Goal: Information Seeking & Learning: Learn about a topic

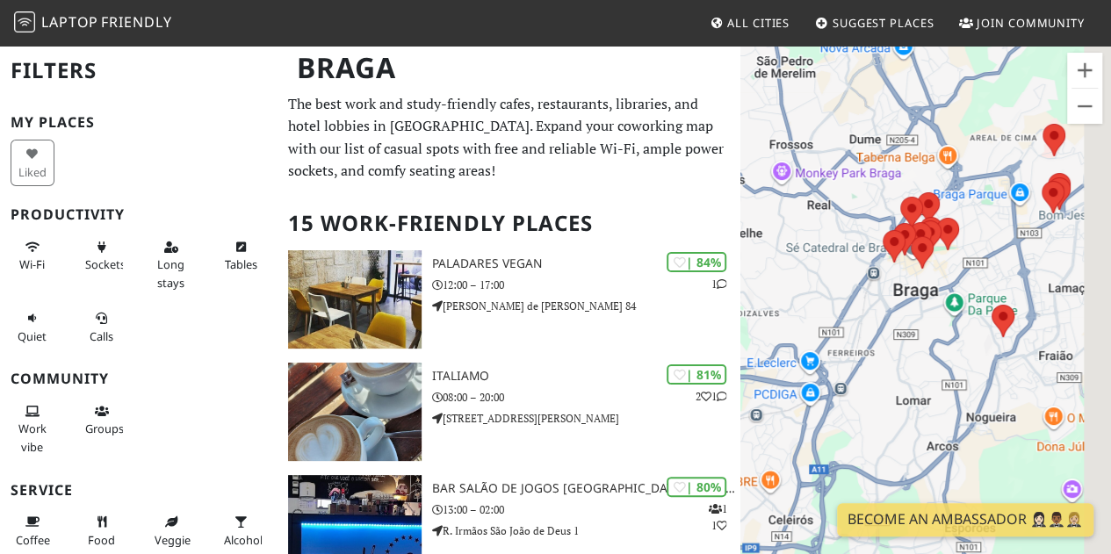
drag, startPoint x: 1038, startPoint y: 289, endPoint x: 889, endPoint y: 327, distance: 154.0
click at [889, 327] on div at bounding box center [925, 321] width 371 height 554
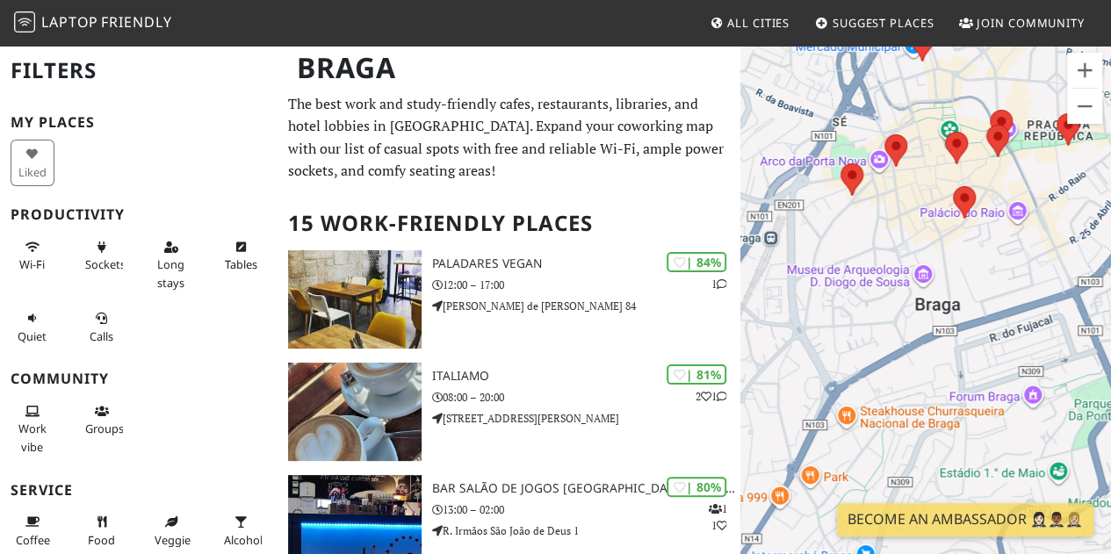
drag, startPoint x: 896, startPoint y: 177, endPoint x: 900, endPoint y: 281, distance: 103.7
click at [909, 289] on div at bounding box center [925, 321] width 371 height 554
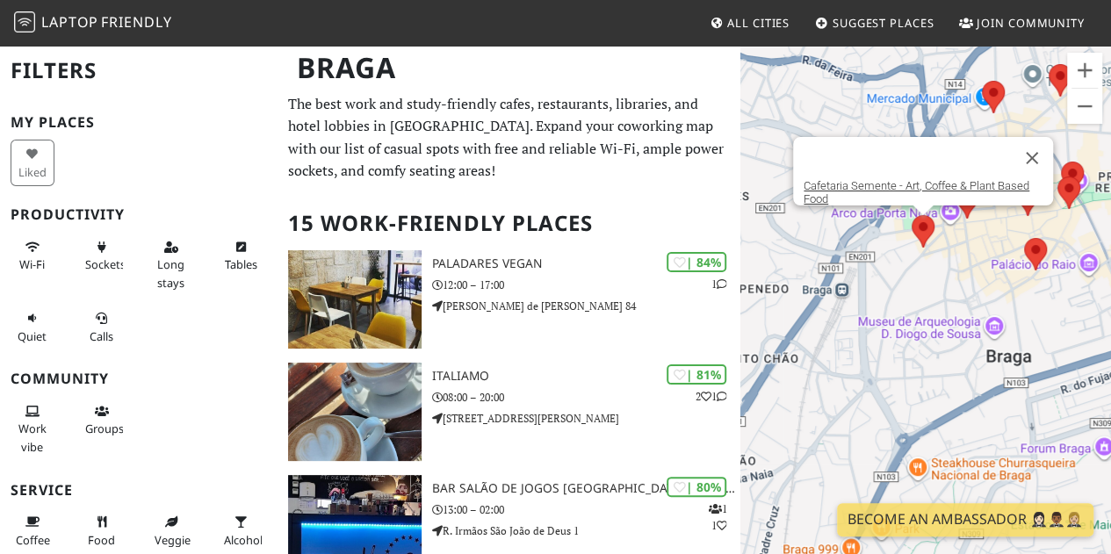
click at [912, 215] on area at bounding box center [912, 215] width 0 height 0
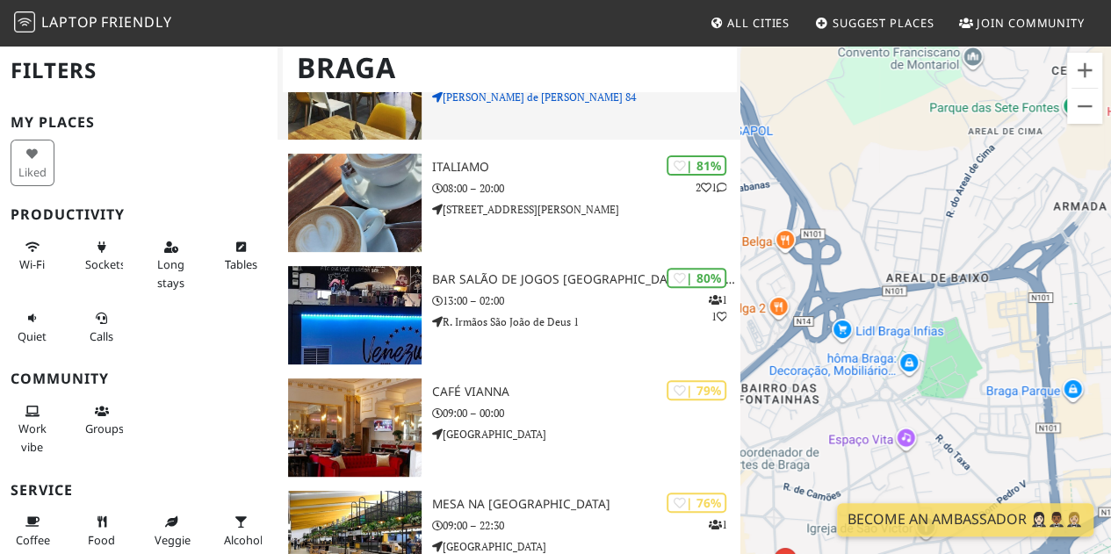
scroll to position [263, 0]
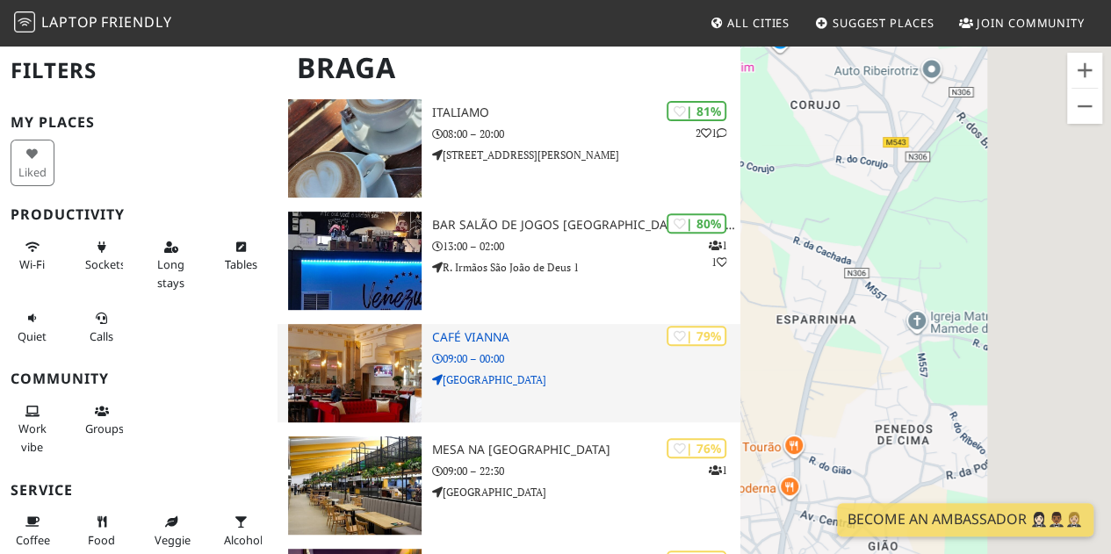
drag, startPoint x: 968, startPoint y: 319, endPoint x: 722, endPoint y: 364, distance: 250.1
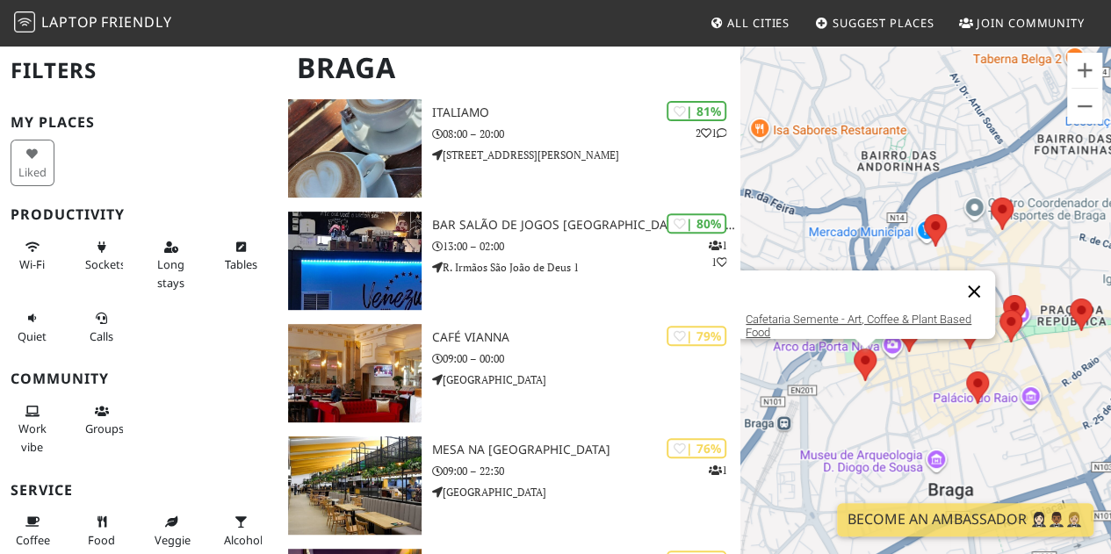
click at [978, 277] on button "Zamknij" at bounding box center [974, 291] width 42 height 42
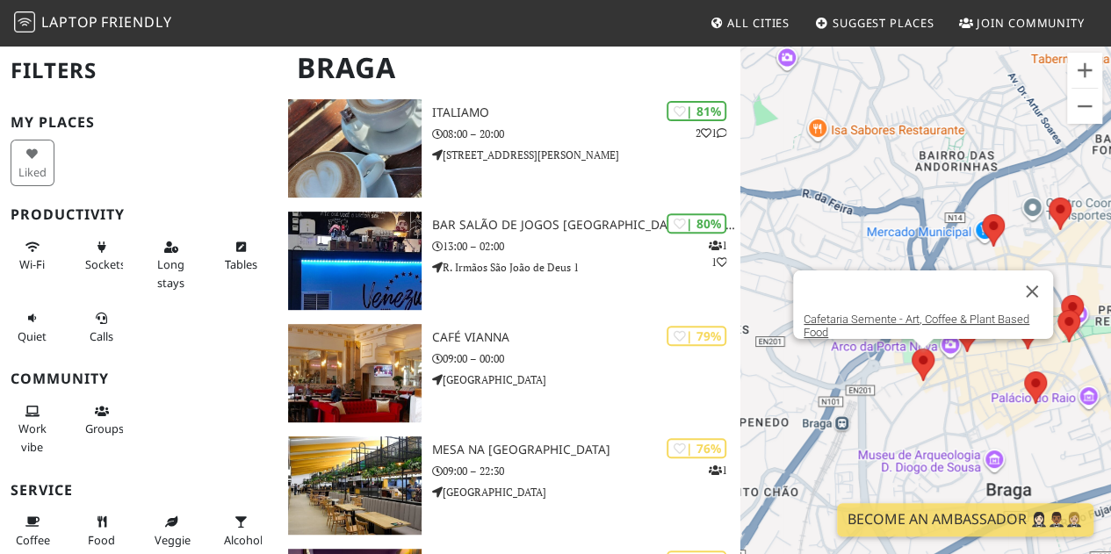
click at [912, 349] on area at bounding box center [912, 349] width 0 height 0
click at [913, 313] on link "Cafetaria Semente - Art, Coffee & Plant Based Food" at bounding box center [917, 326] width 226 height 26
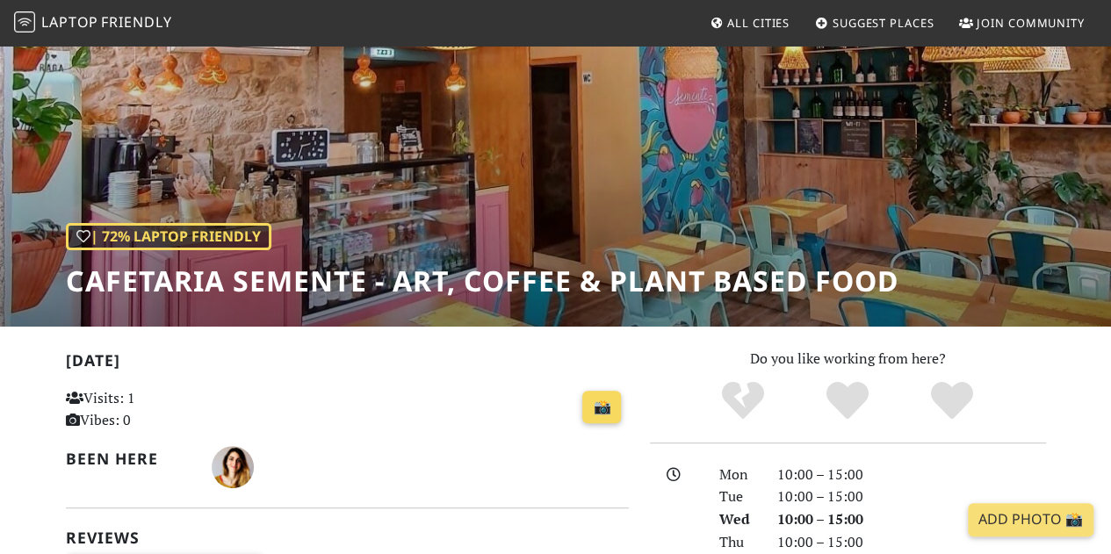
scroll to position [176, 0]
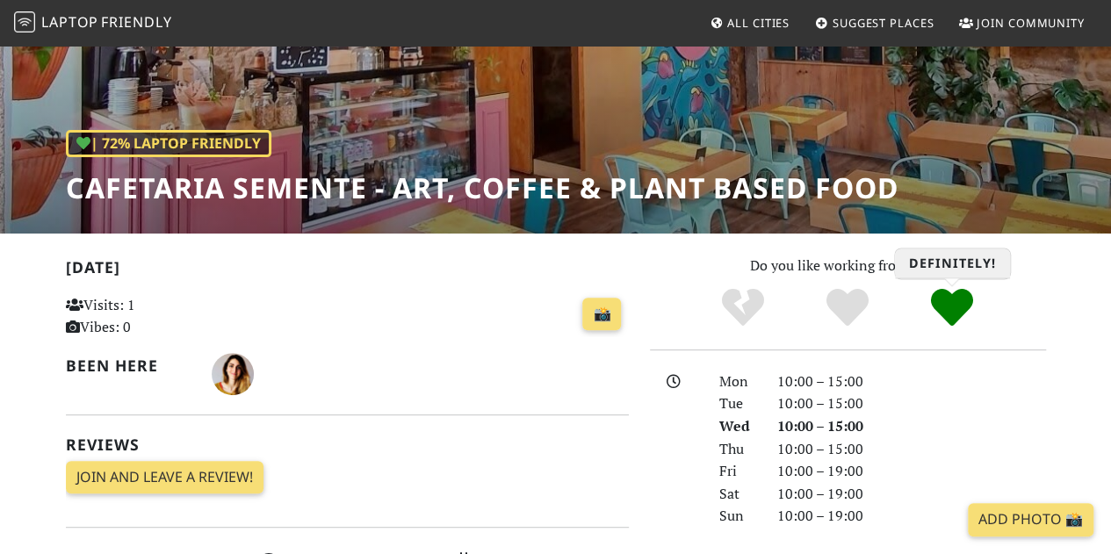
click at [949, 310] on icon "Definitely!" at bounding box center [952, 307] width 42 height 42
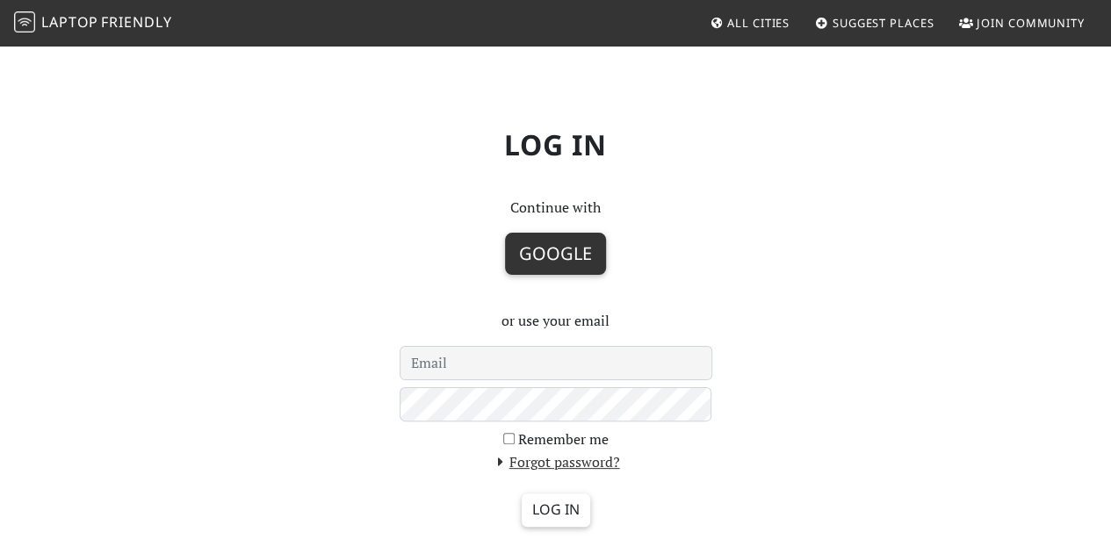
click at [579, 251] on button "Google" at bounding box center [555, 254] width 101 height 42
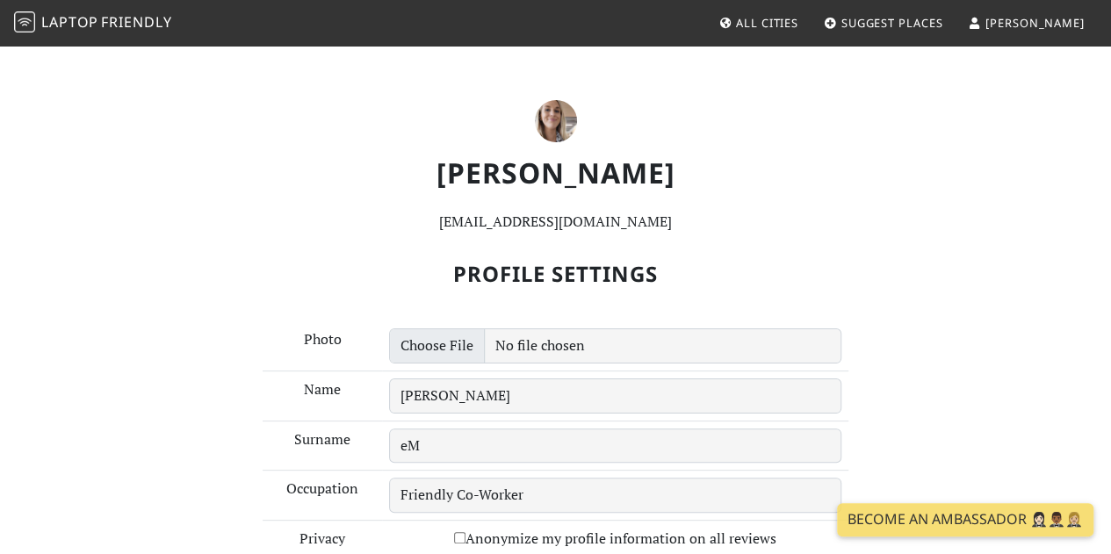
click at [762, 90] on header "Monika eM 1mmaciazek@gmail.com Profile Settings Photo Name Monika Surname eM Oc…" at bounding box center [555, 392] width 1001 height 696
click at [798, 28] on span "All Cities" at bounding box center [767, 23] width 62 height 16
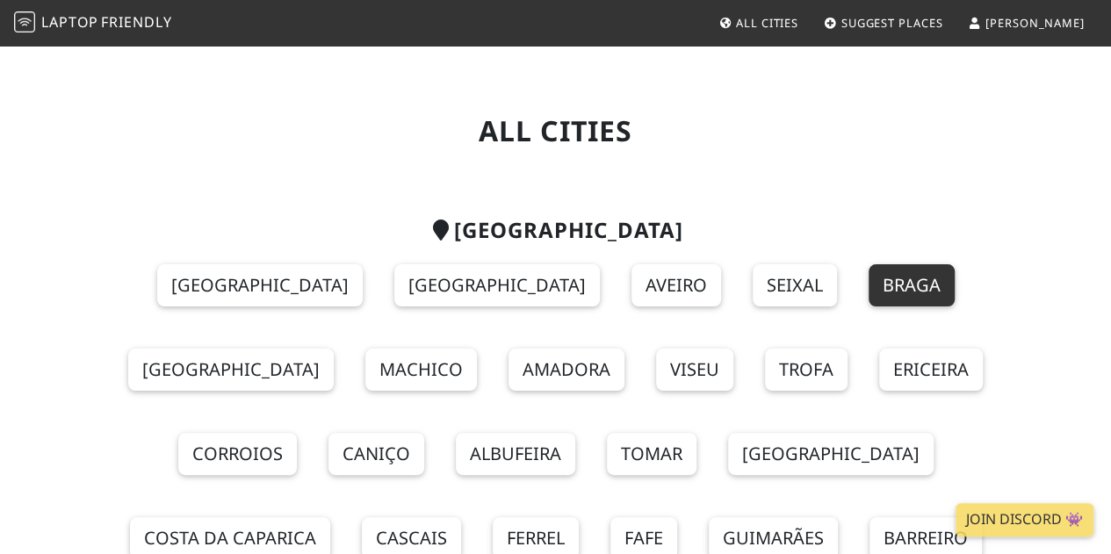
click at [869, 291] on link "Braga" at bounding box center [912, 285] width 86 height 42
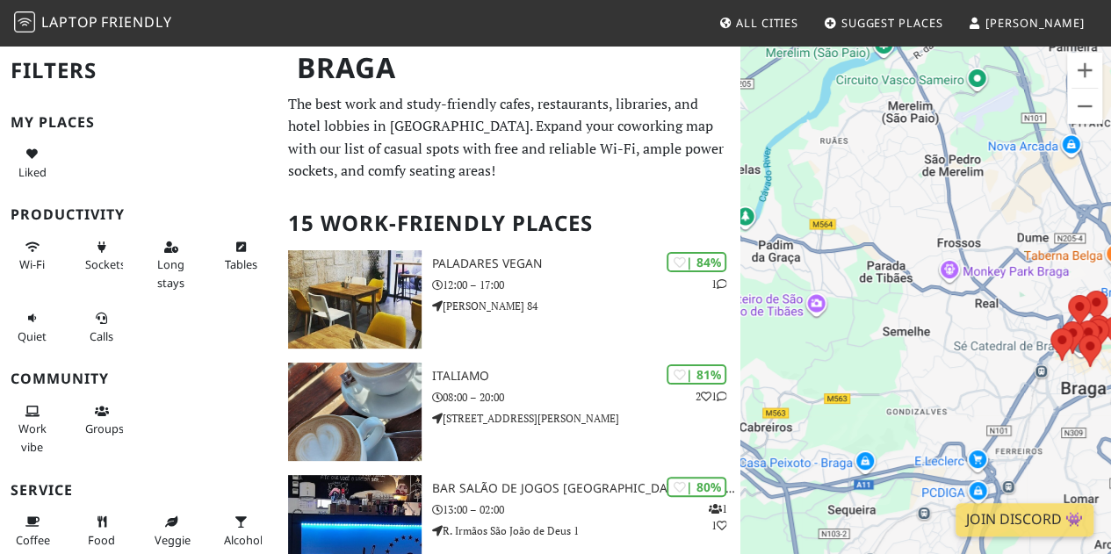
drag, startPoint x: 1026, startPoint y: 387, endPoint x: 905, endPoint y: 386, distance: 120.3
click at [905, 386] on div at bounding box center [925, 321] width 371 height 554
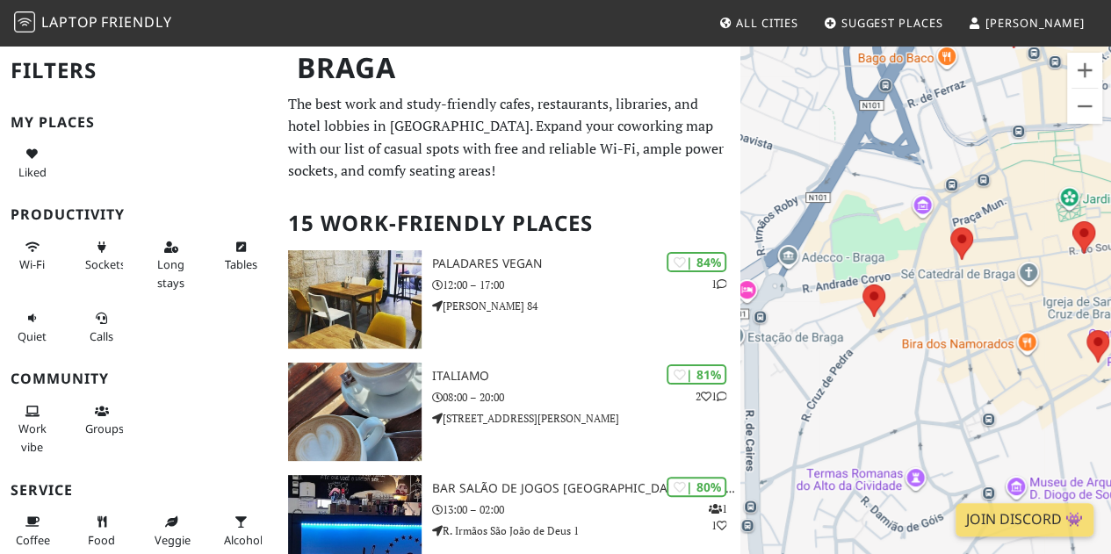
click at [808, 293] on div at bounding box center [925, 321] width 371 height 554
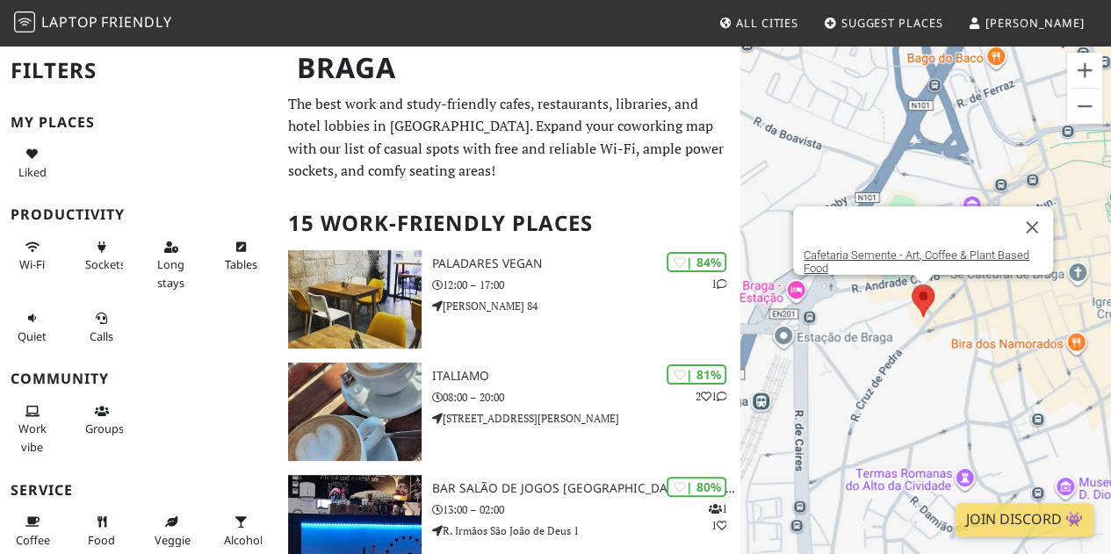
click at [912, 285] on area at bounding box center [912, 285] width 0 height 0
click at [910, 249] on link "Cafetaria Semente - Art, Coffee & Plant Based Food" at bounding box center [917, 262] width 226 height 26
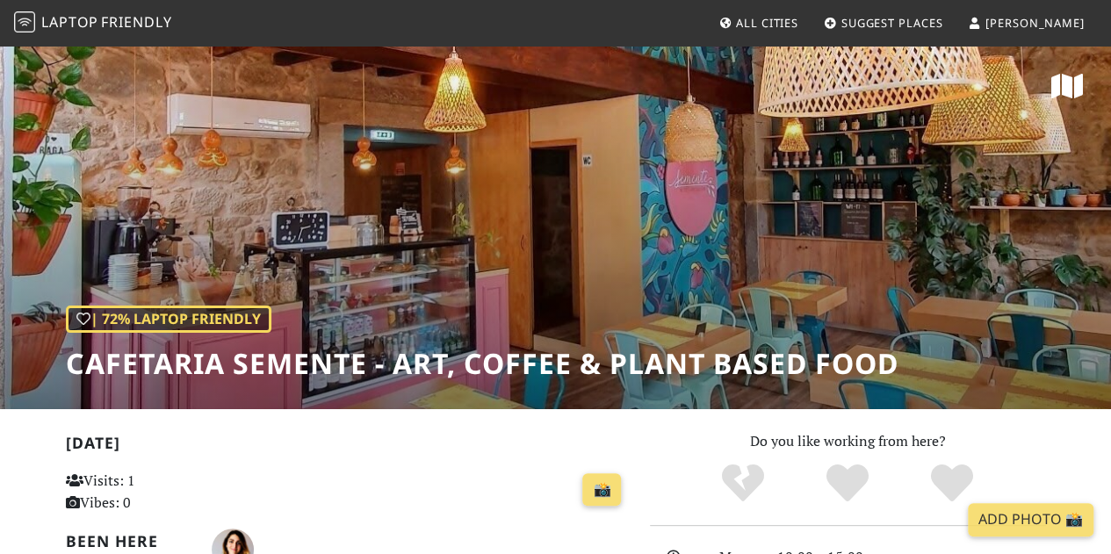
scroll to position [176, 0]
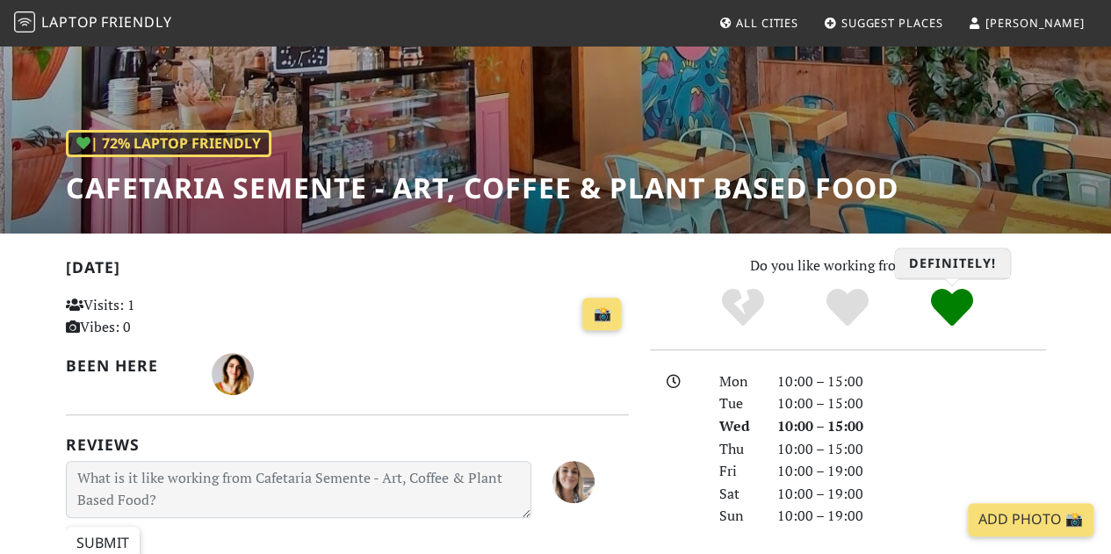
click at [953, 302] on icon "Definitely!" at bounding box center [952, 307] width 42 height 42
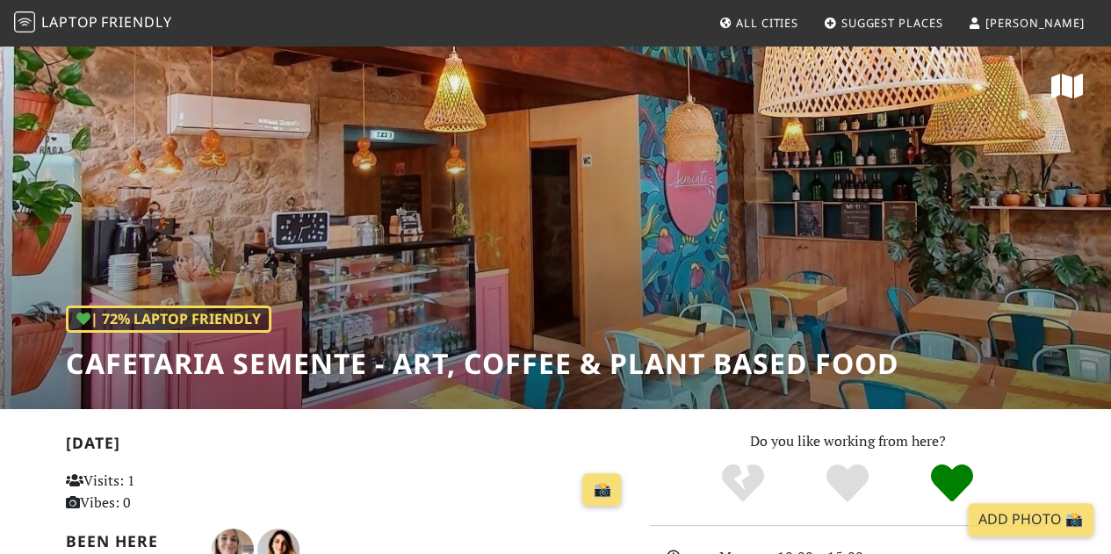
click at [798, 20] on span "All Cities" at bounding box center [767, 23] width 62 height 16
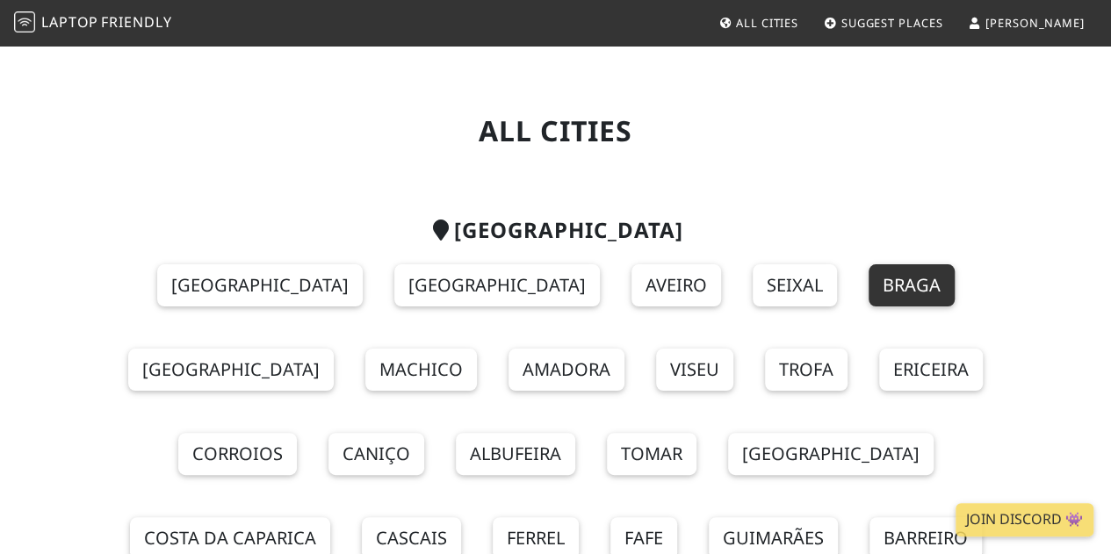
click at [869, 293] on link "Braga" at bounding box center [912, 285] width 86 height 42
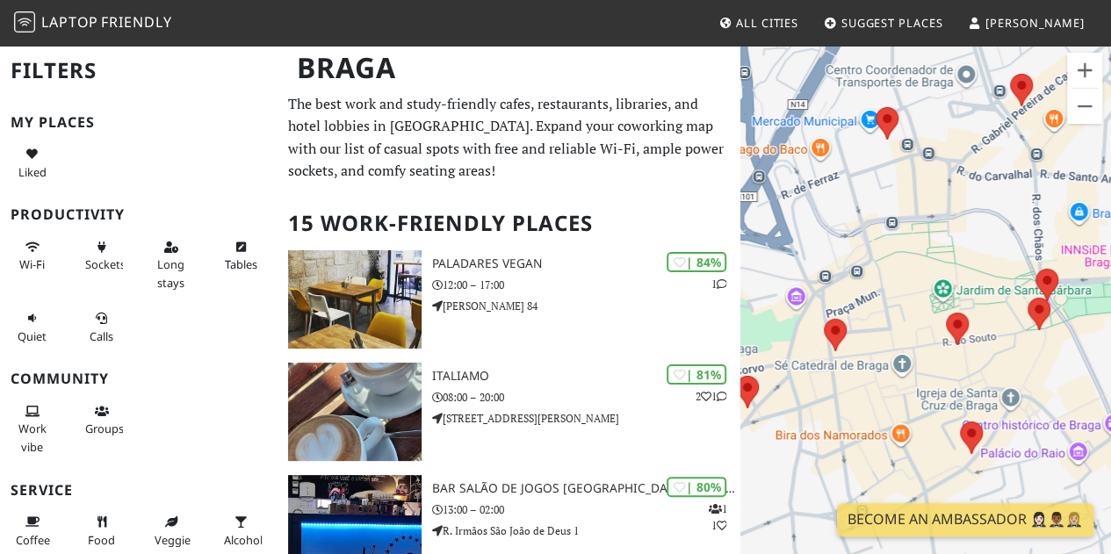
drag, startPoint x: 829, startPoint y: 407, endPoint x: 876, endPoint y: 391, distance: 50.3
click at [876, 391] on div at bounding box center [925, 321] width 371 height 554
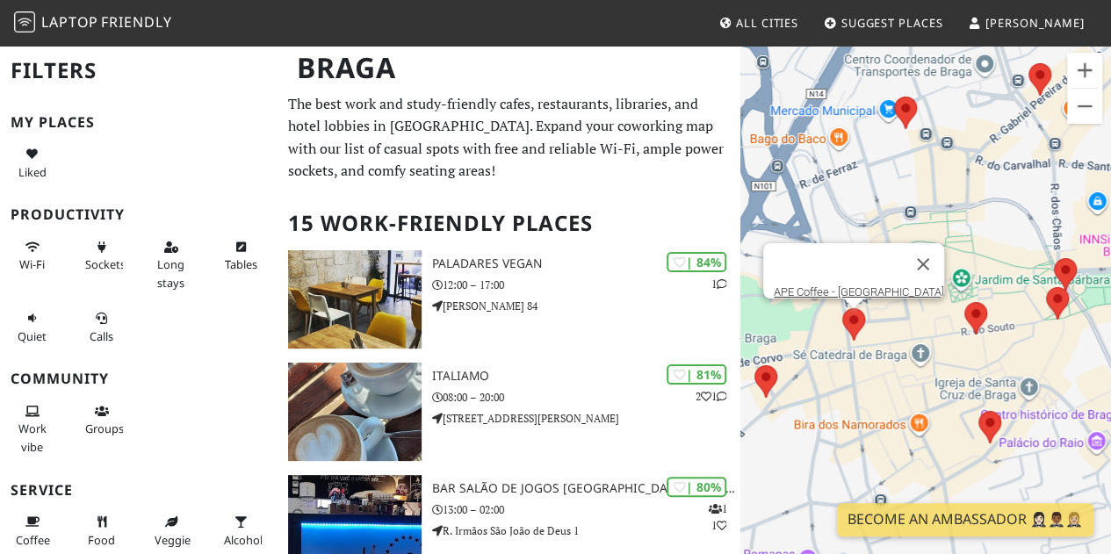
click at [842, 308] on area at bounding box center [842, 308] width 0 height 0
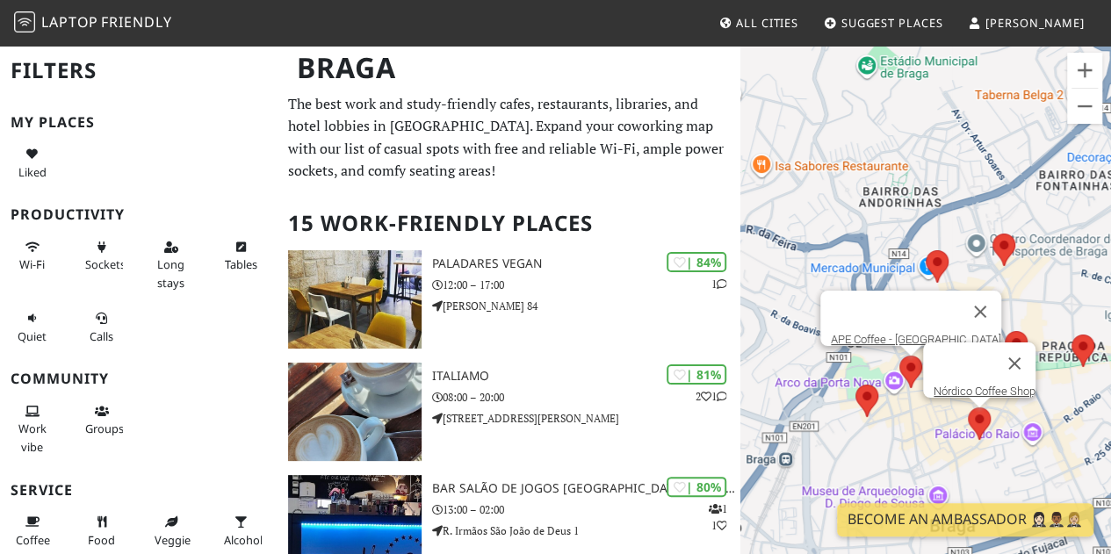
click at [968, 407] on area at bounding box center [968, 407] width 0 height 0
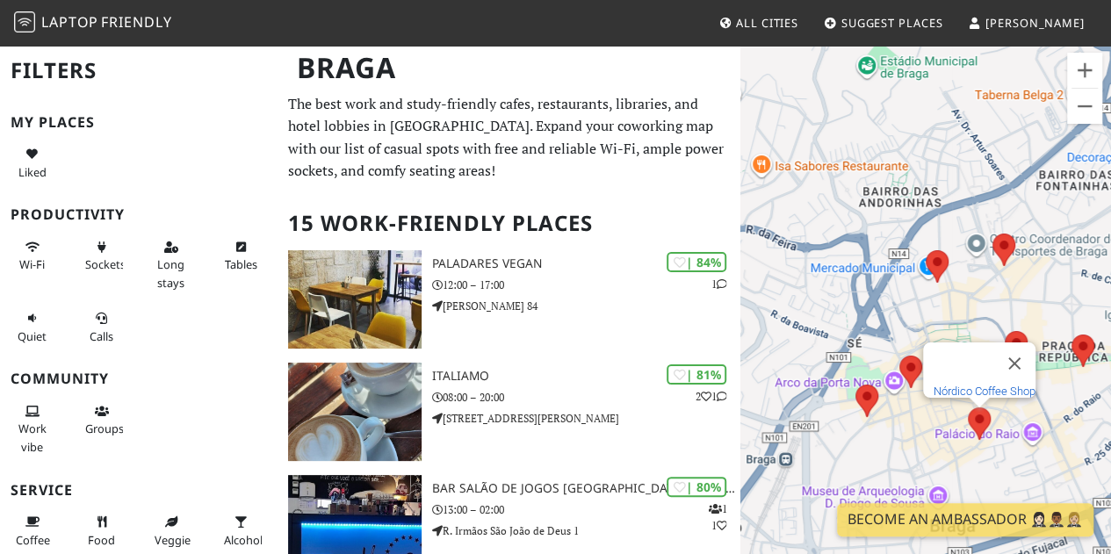
click at [977, 385] on link "Nórdico Coffee Shop" at bounding box center [984, 391] width 102 height 13
